Goal: Ask a question: Seek information or help from site administrators or community

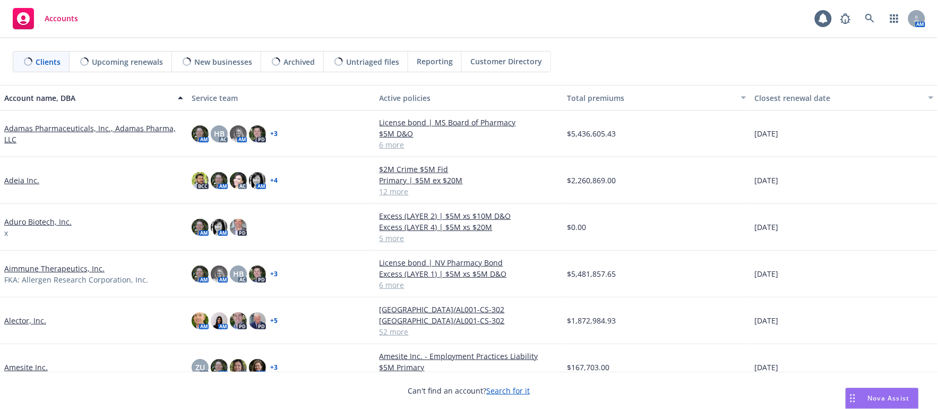
click at [876, 397] on span "Nova Assist" at bounding box center [889, 398] width 42 height 9
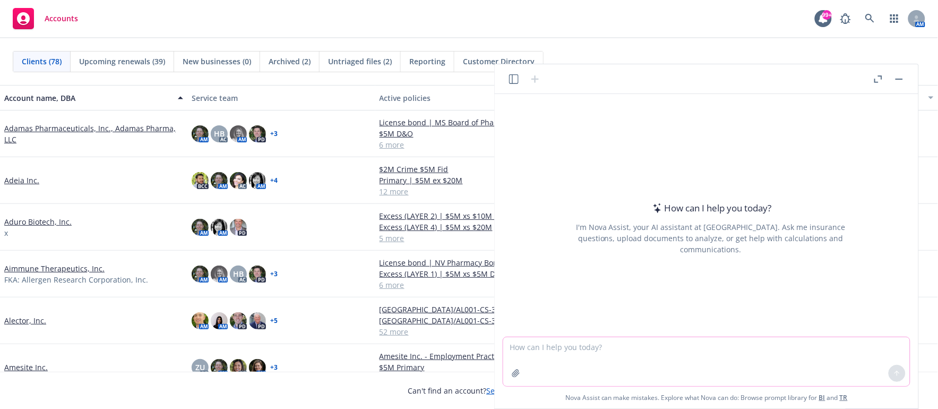
click at [551, 346] on textarea at bounding box center [706, 361] width 407 height 49
type textarea "Please provide me a brief summary of 8-Ks filed by [PERSON_NAME] over the last …"
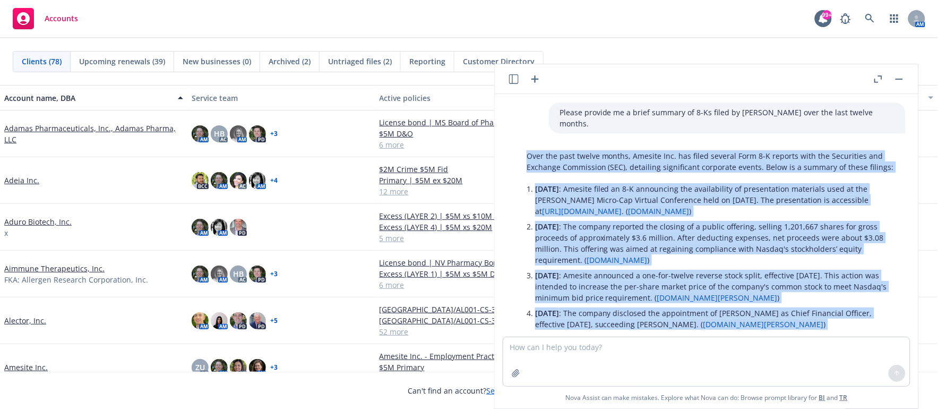
drag, startPoint x: 879, startPoint y: 279, endPoint x: 528, endPoint y: 141, distance: 377.0
click at [528, 146] on div "Over the past twelve months, Amesite Inc. has filed several Form 8-K reports wi…" at bounding box center [711, 386] width 390 height 480
copy div "Lore ips dolo sitame consec, Adipisc Eli. sed doeiu tempori Utla 8-E dolorem al…"
click at [900, 82] on button "button" at bounding box center [899, 79] width 13 height 13
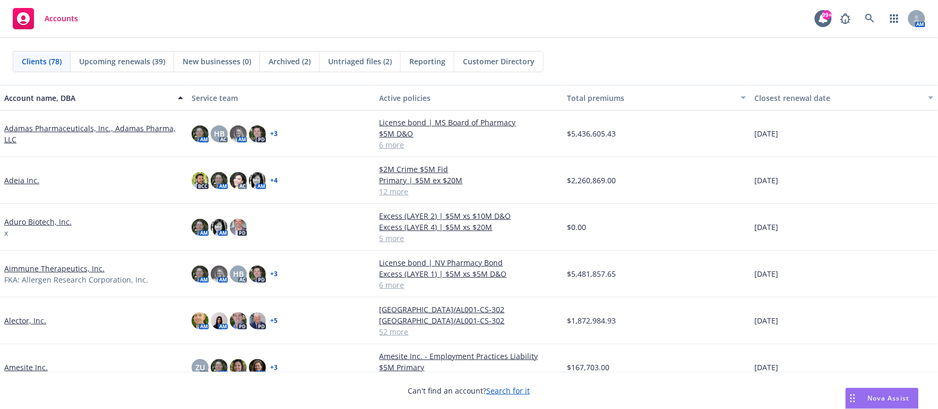
scroll to position [303, 0]
